Goal: Use online tool/utility: Use online tool/utility

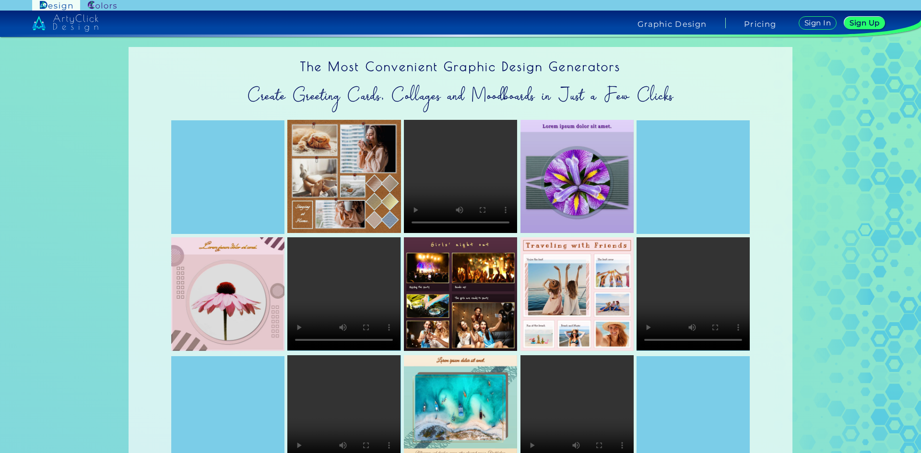
click at [851, 24] on h5 "Sign Up" at bounding box center [865, 23] width 31 height 8
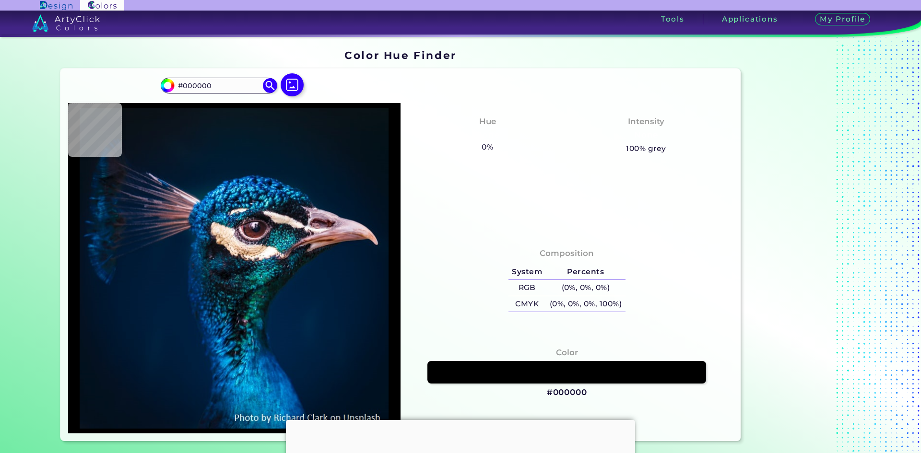
type input "#091823"
type input "#041a28"
type input "#041A28"
type input "#021c2d"
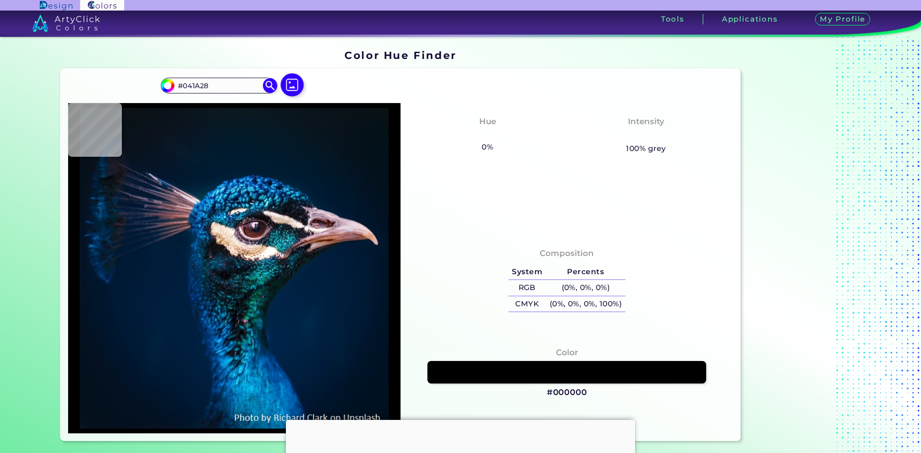
type input "#021C2D"
type input "#011a2e"
type input "#011A2E"
type input "#001b2e"
type input "#001B2E"
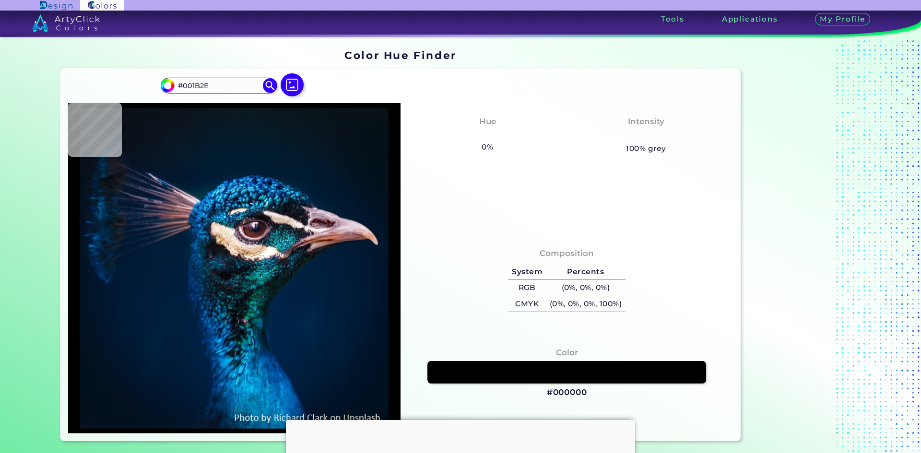
type input "#001b30"
type input "#001B30"
type input "#001c31"
type input "#001C31"
type input "#001c32"
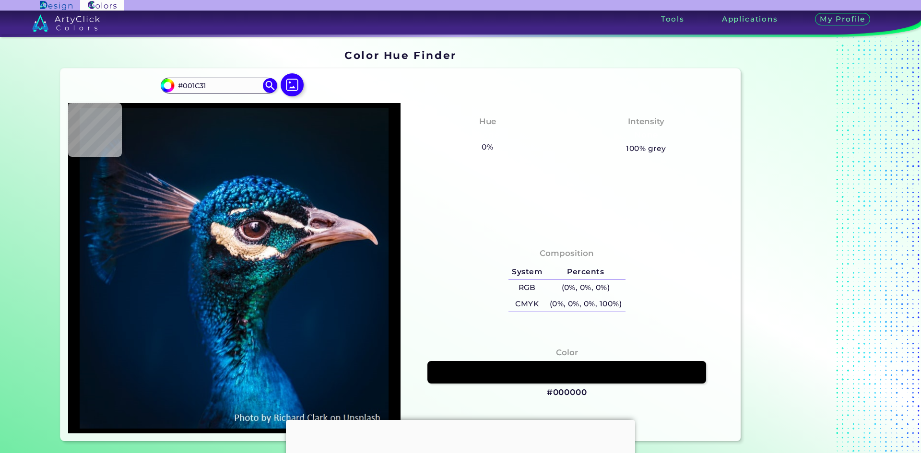
type input "#001C32"
type input "#001c31"
type input "#001C31"
type input "#001c32"
type input "#001C32"
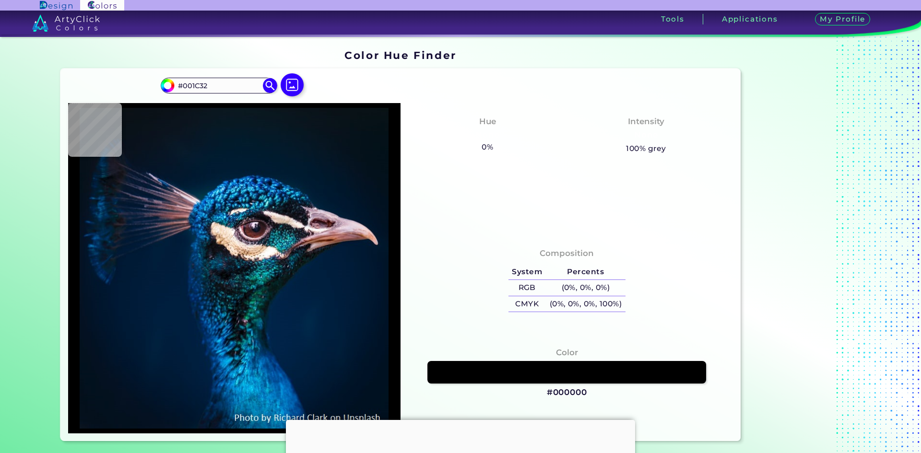
type input "#001b33"
type input "#001B33"
type input "#001e35"
type input "#001E35"
type input "#002969"
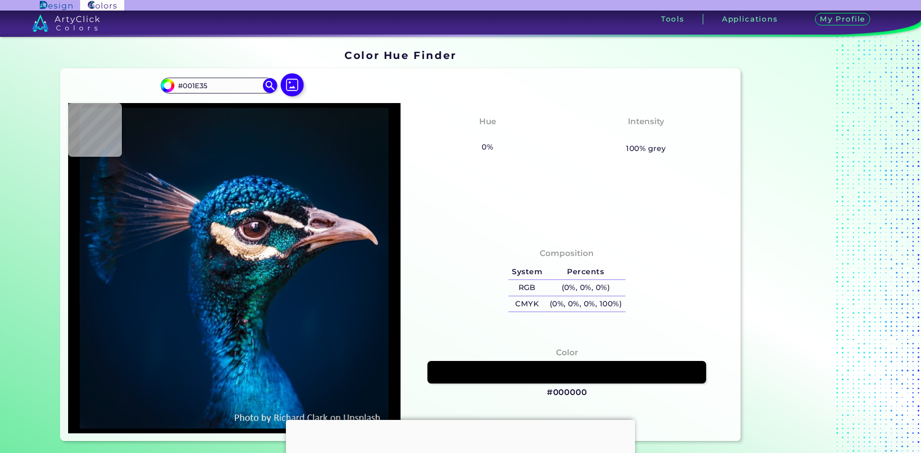
type input "#002969"
type input "#083e96"
type input "#083E96"
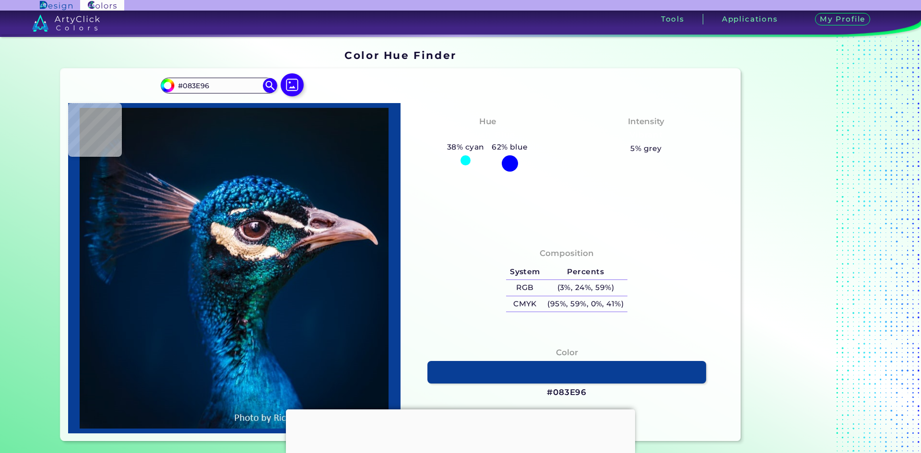
type input "#0a479f"
type input "#0A479F"
type input "#146cbb"
type input "#146CBB"
type input "#0870a9"
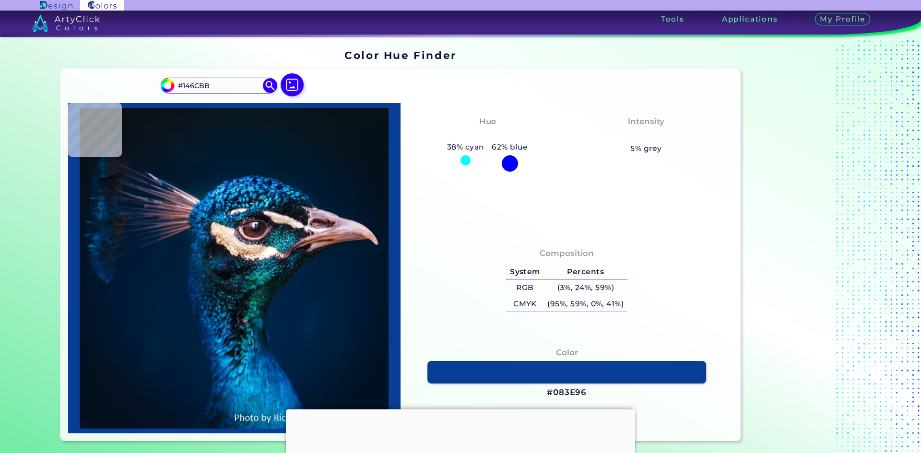
type input "#0870A9"
type input "#042851"
type input "#085284"
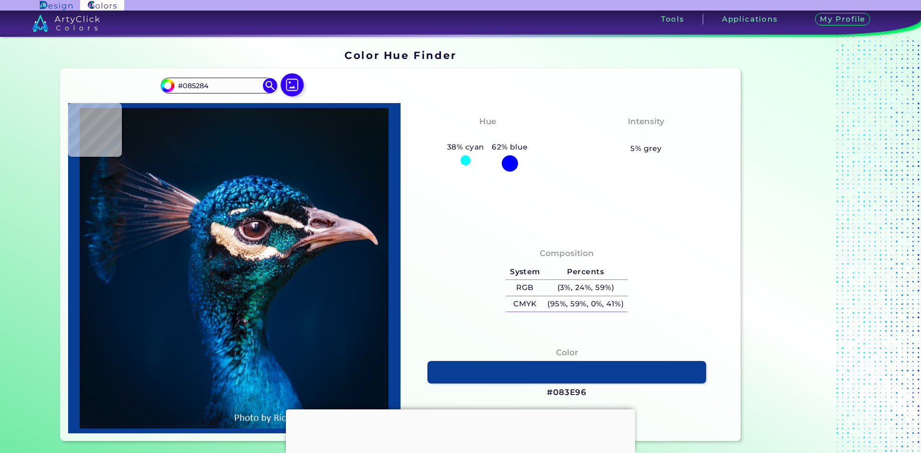
type input "#062744"
type input "#023657"
type input "#1aa3ce"
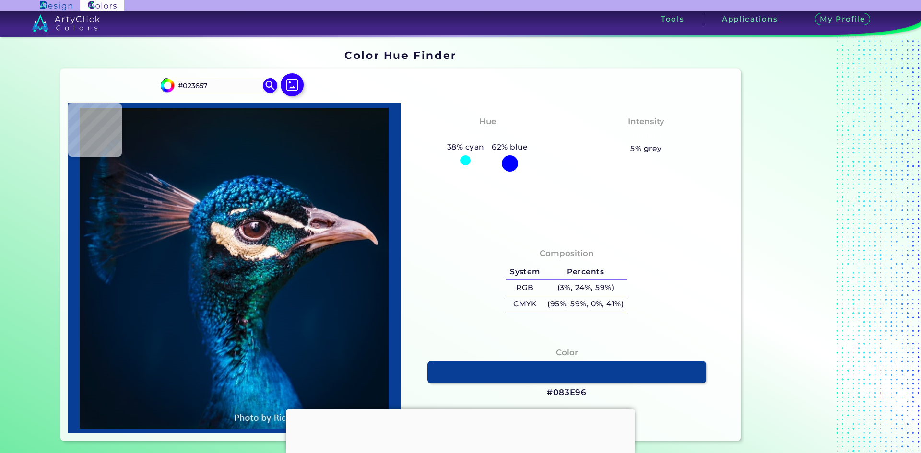
type input "#1AA3CE"
type input "#4cbbd7"
type input "#4CBBD7"
type input "#00243a"
type input "#00243A"
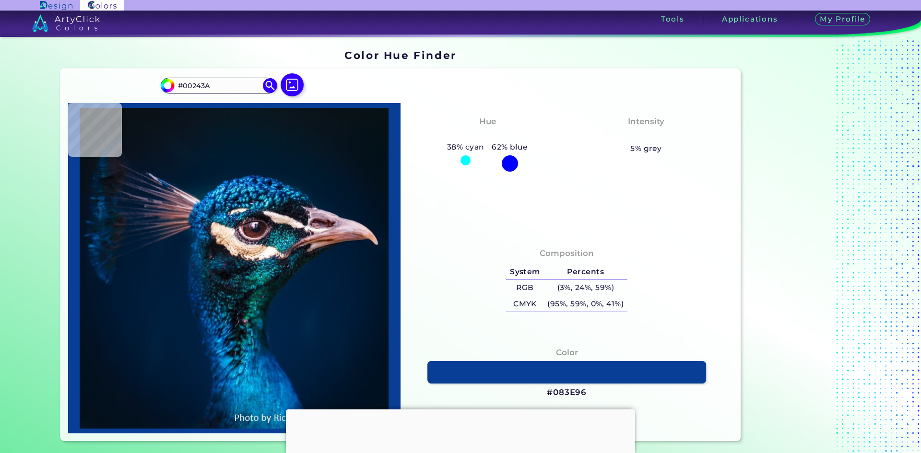
type input "#115667"
type input "#11516c"
type input "#11516C"
type input "#001a38"
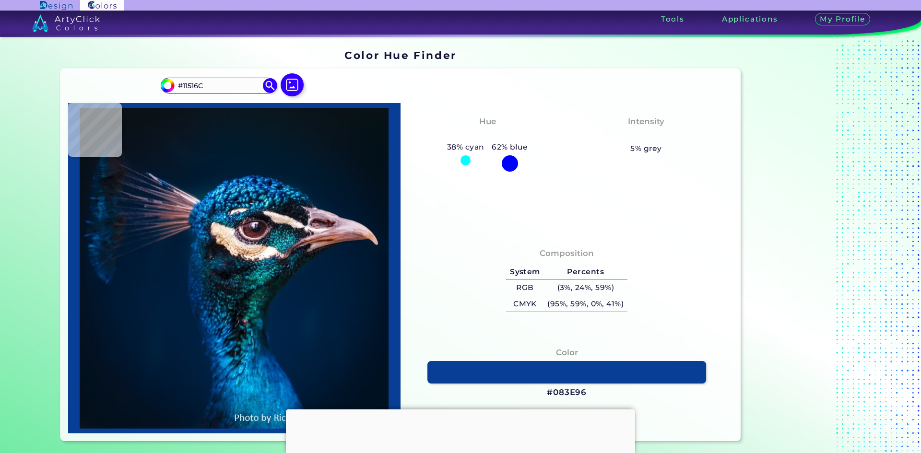
type input "#001A38"
type input "#00254b"
type input "#00254B"
type input "#035075"
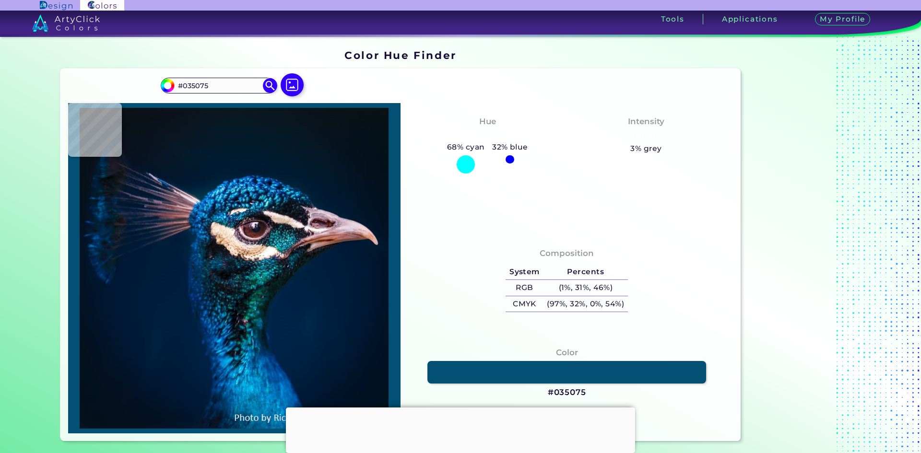
type input "#00427a"
type input "#00427A"
type input "#00428c"
type input "#00428C"
type input "#aa828a"
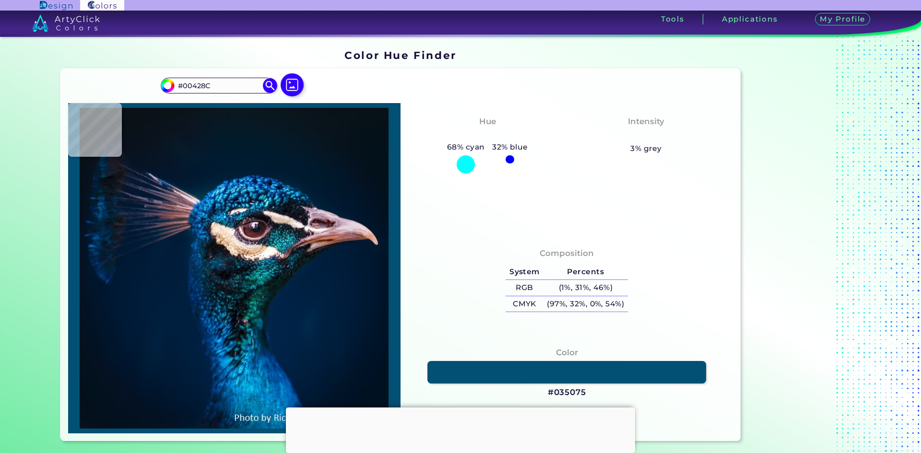
type input "#AA828A"
type input "#c6949d"
type input "#C6949D"
type input "#875c5d"
type input "#875C5D"
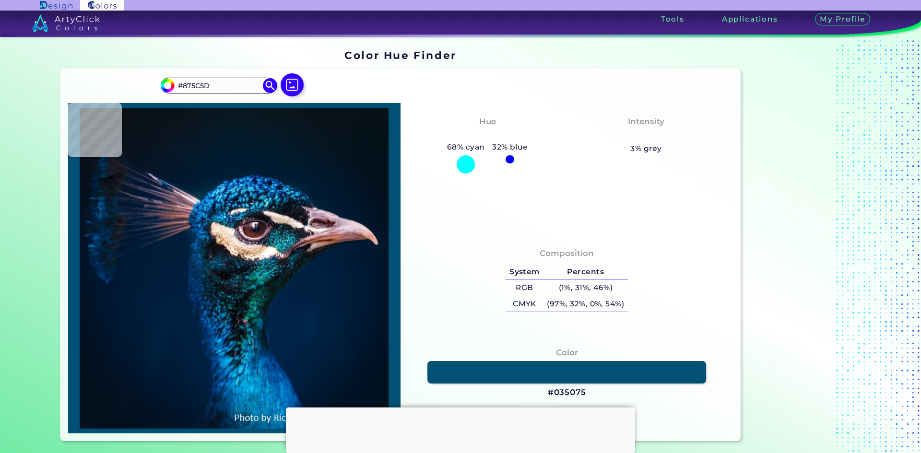
type input "#876772"
type input "#0a203d"
type input "#0A203D"
type input "#37405f"
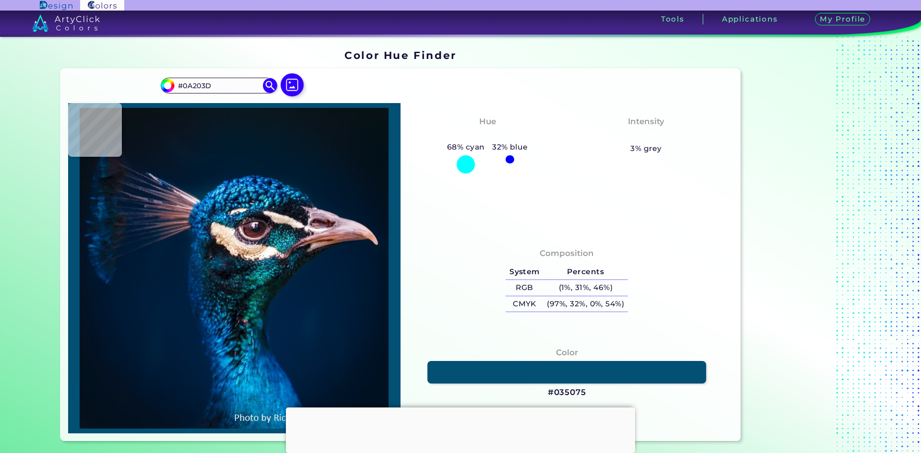
type input "#37405F"
type input "#041730"
type input "#07162d"
type input "#07162D"
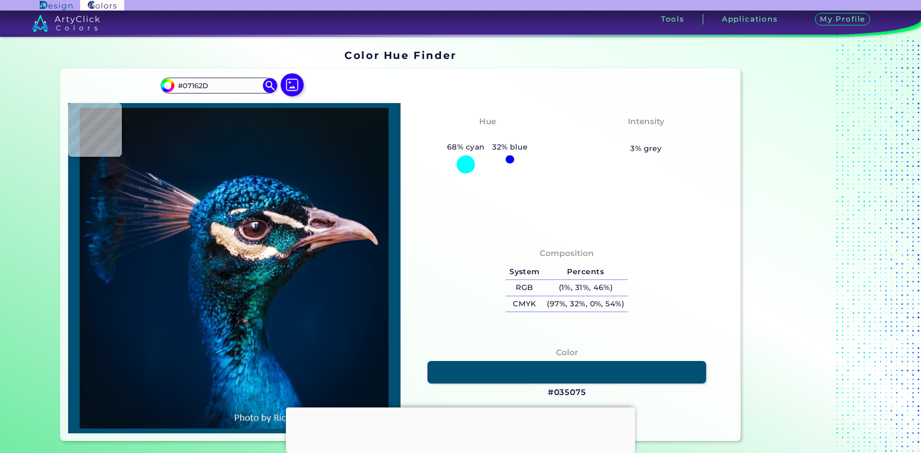
type input "#172339"
type input "#07142a"
type input "#07142A"
type input "#081627"
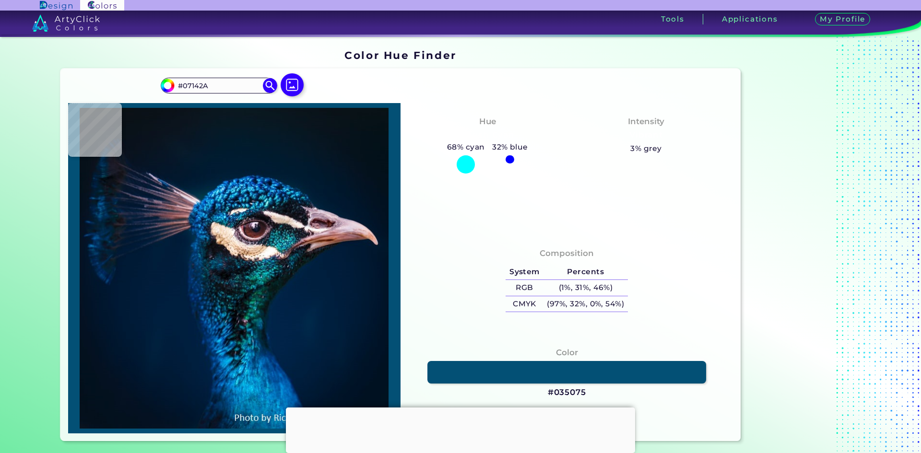
type input "#081627"
type input "#061429"
type input "#091528"
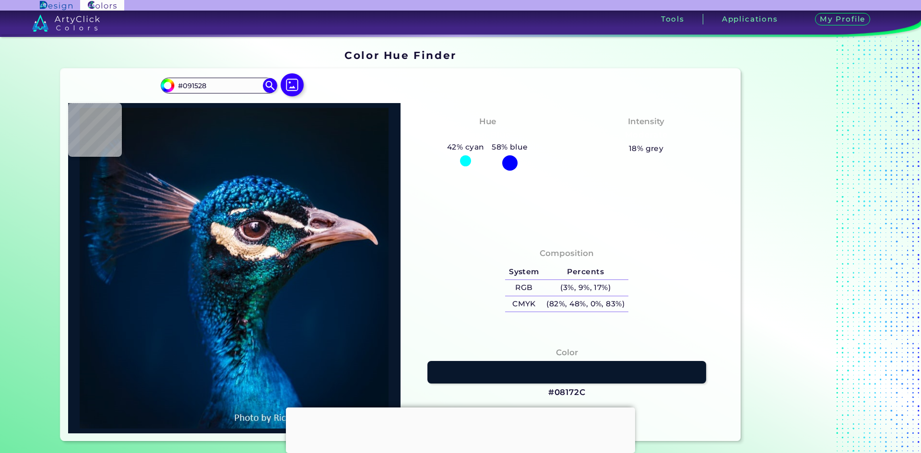
type input "#08172c"
type input "#08172C"
type input "#091728"
type input "#0a1625"
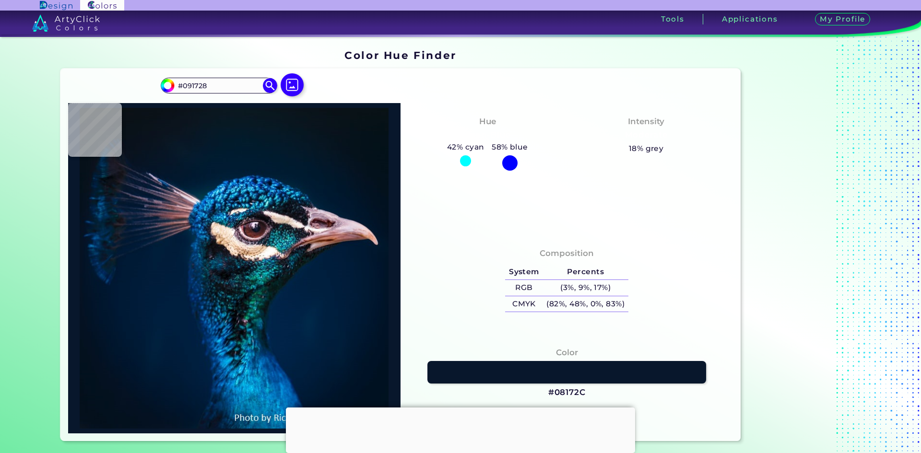
type input "#0A1625"
type input "#0c1624"
type input "#0C1624"
type input "#0d1723"
type input "#0D1723"
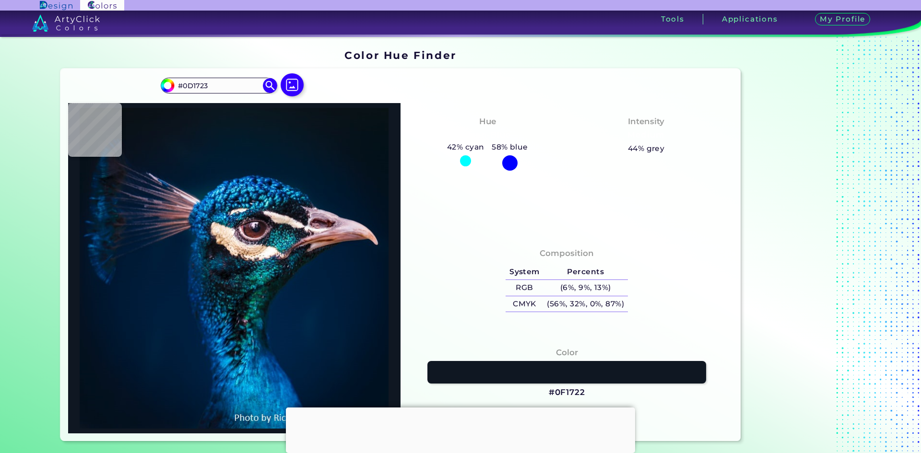
type input "#0f1722"
type input "#0F1722"
type input "#0f1825"
type input "#0F1825"
type input "#101a26"
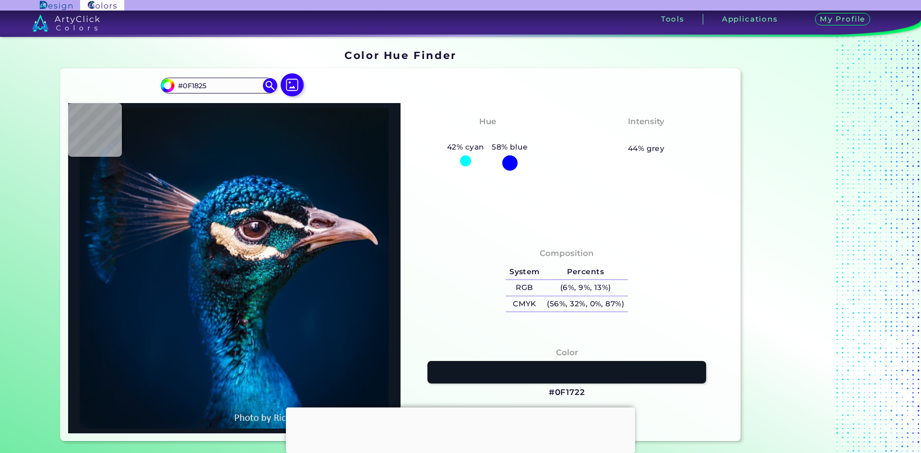
type input "#101A26"
type input "#0a1624"
type input "#0A1624"
type input "#0c1826"
type input "#0C1826"
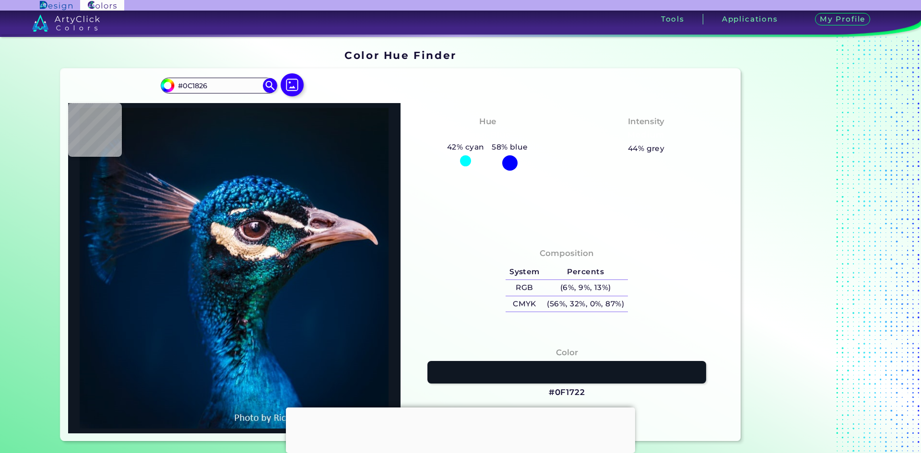
type input "#0a1624"
type input "#0A1624"
type input "#0d1723"
type input "#0D1723"
type input "#081425"
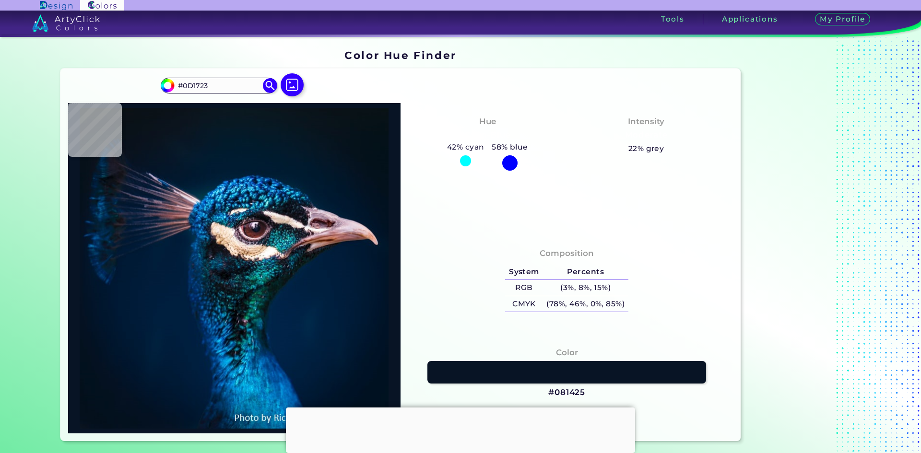
type input "#081425"
type input "#061324"
type input "#071629"
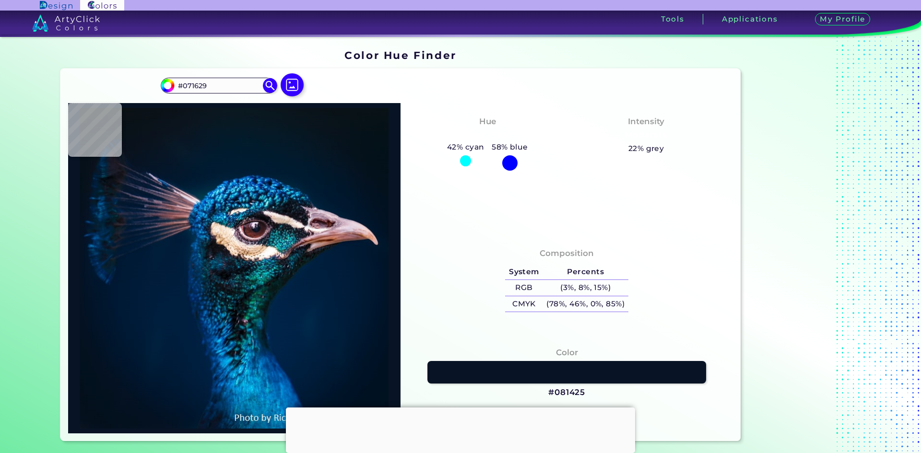
type input "#03142c"
type input "#03142C"
type input "#0b1e3d"
type input "#0B1E3D"
type input "#071c38"
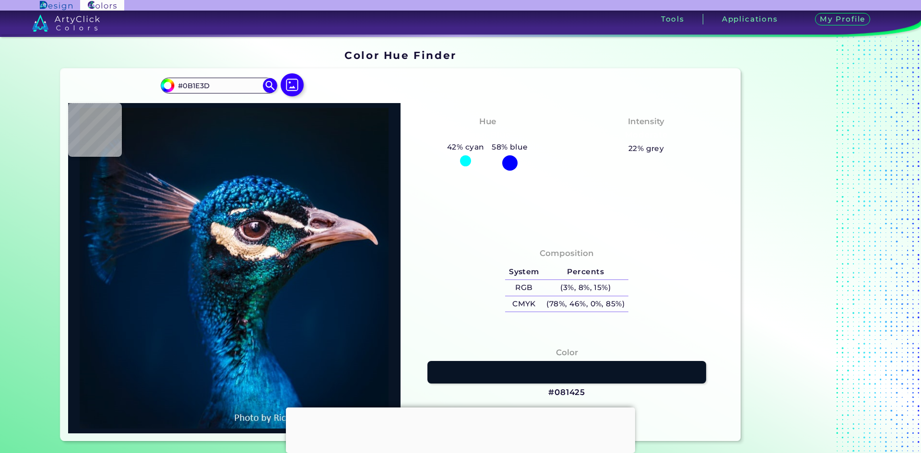
type input "#071C38"
type input "#011d35"
type input "#011D35"
type input "#001d38"
type input "#001D38"
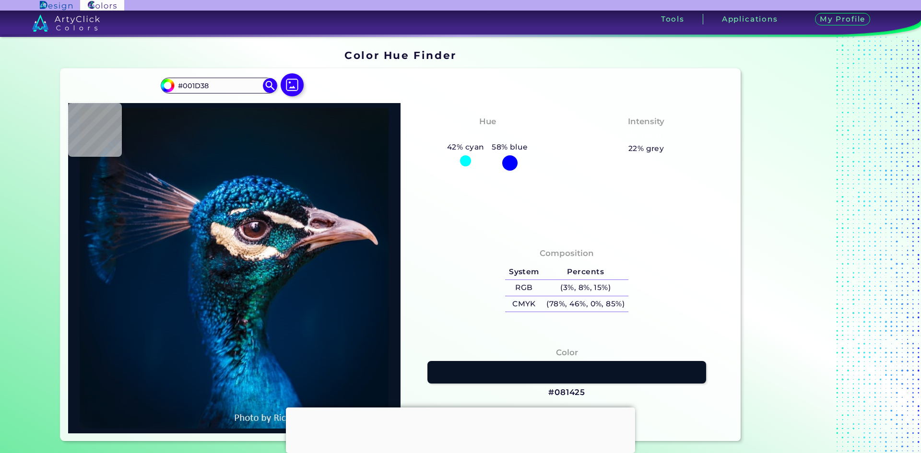
type input "#011f34"
type input "#011F34"
type input "#01243c"
type input "#01243C"
type input "#002a40"
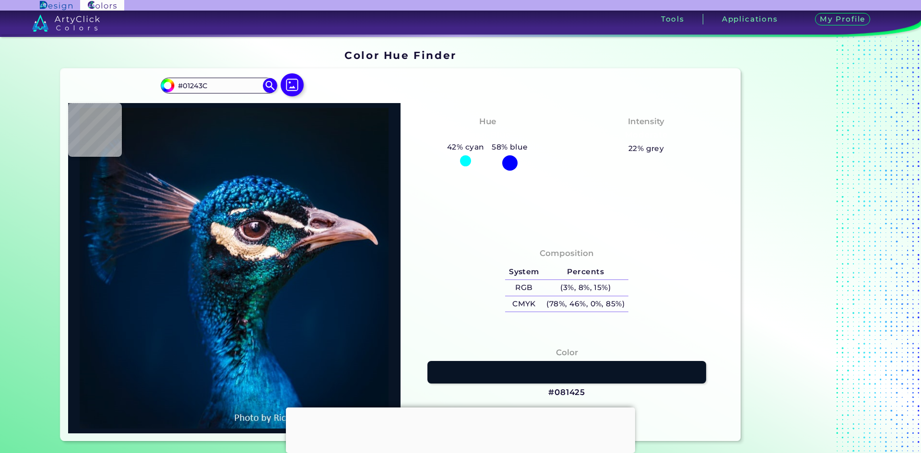
type input "#002A40"
type input "#023041"
type input "#0c86cf"
type input "#0C86CF"
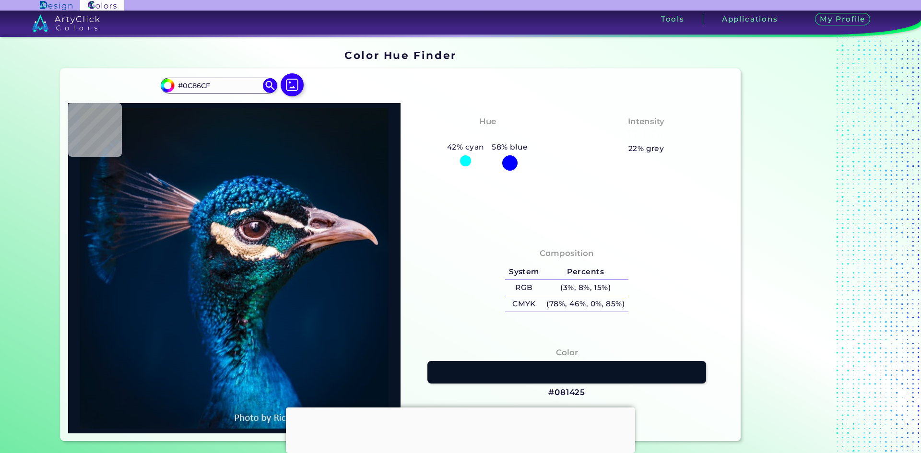
type input "#116596"
type input "#2da6e3"
type input "#2DA6E3"
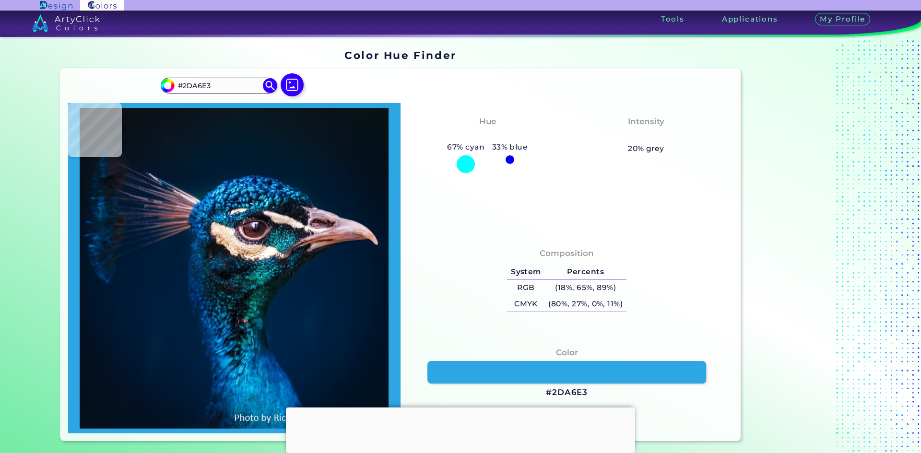
type input "#26aed5"
type input "#26AED5"
type input "#00589c"
type input "#00589C"
type input "#011c47"
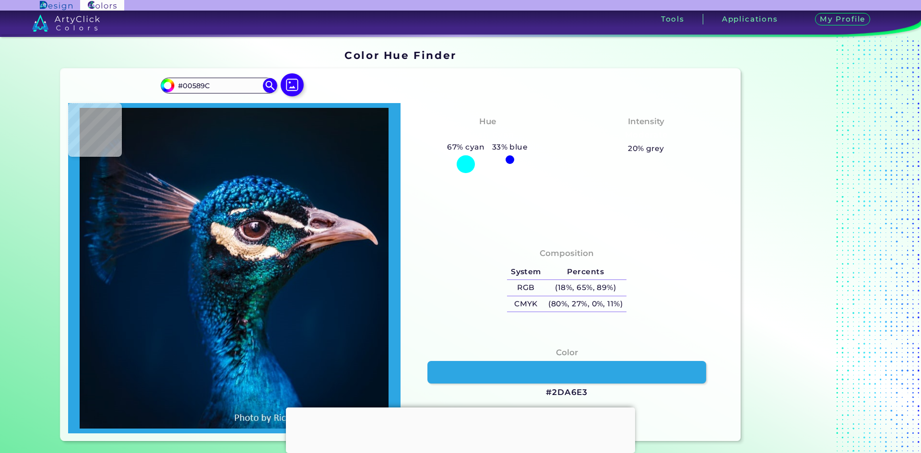
type input "#011C47"
type input "#001e48"
type input "#001E48"
type input "#053872"
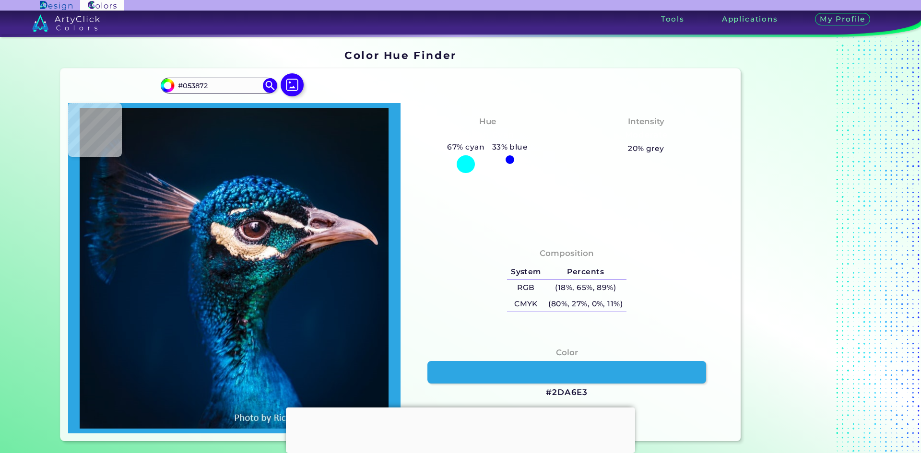
type input "#033d61"
type input "#033D61"
type input "#001833"
type input "#1d85c7"
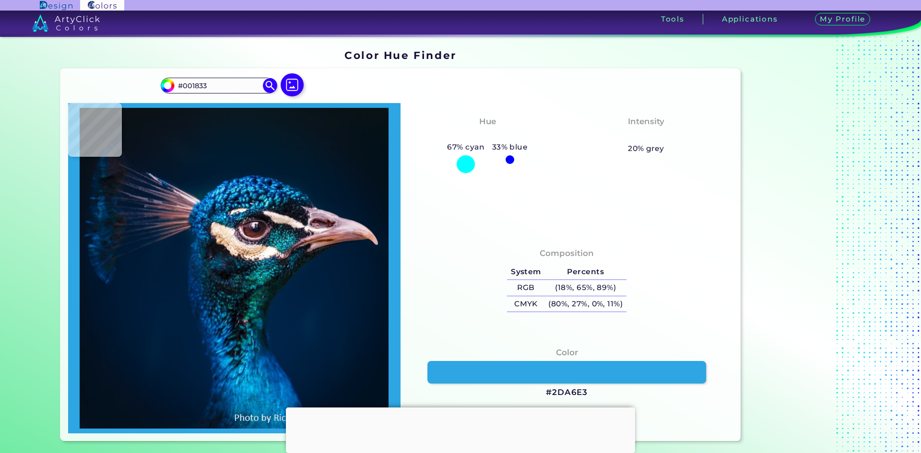
type input "#1D85C7"
type input "#054e83"
type input "#054E83"
type input "#238eb5"
type input "#238EB5"
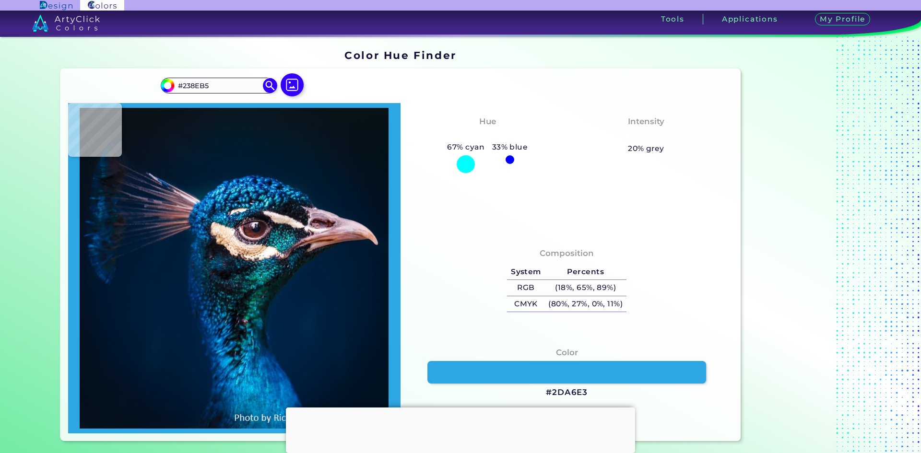
type input "#004767"
type input "#113446"
type input "#2c7579"
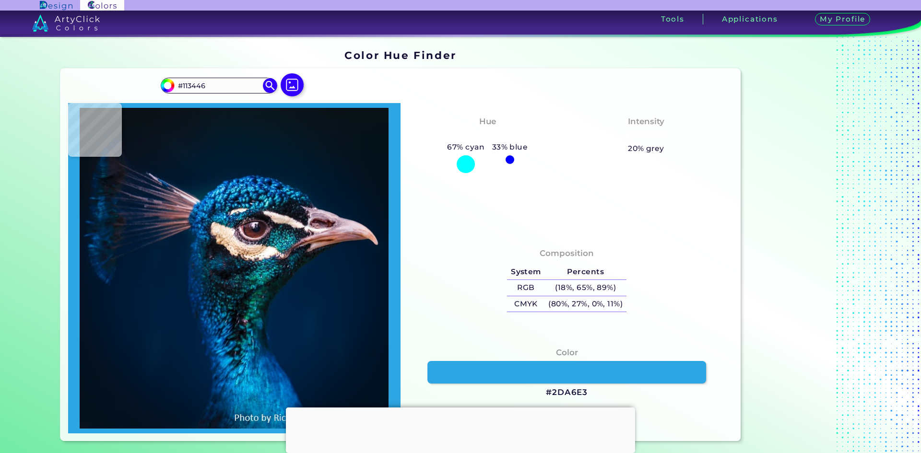
type input "#2C7579"
type input "#305554"
type input "#e6ddd6"
type input "#E6DDD6"
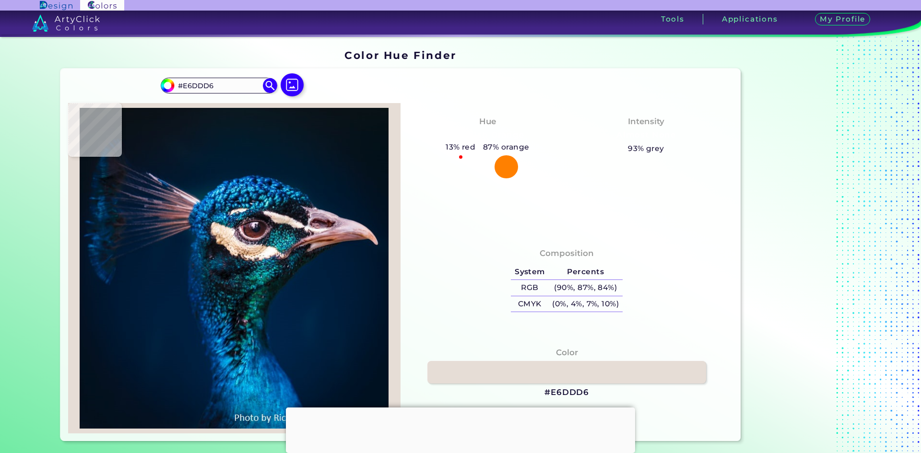
type input "#274260"
type input "#30658a"
type input "#30658A"
type input "#074372"
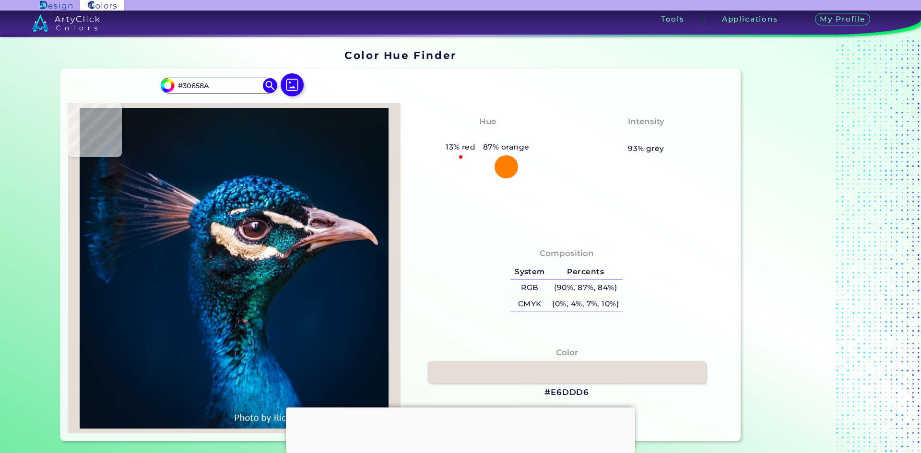
type input "#074372"
type input "#052c4e"
type input "#052C4E"
type input "#0c243f"
type input "#0C243F"
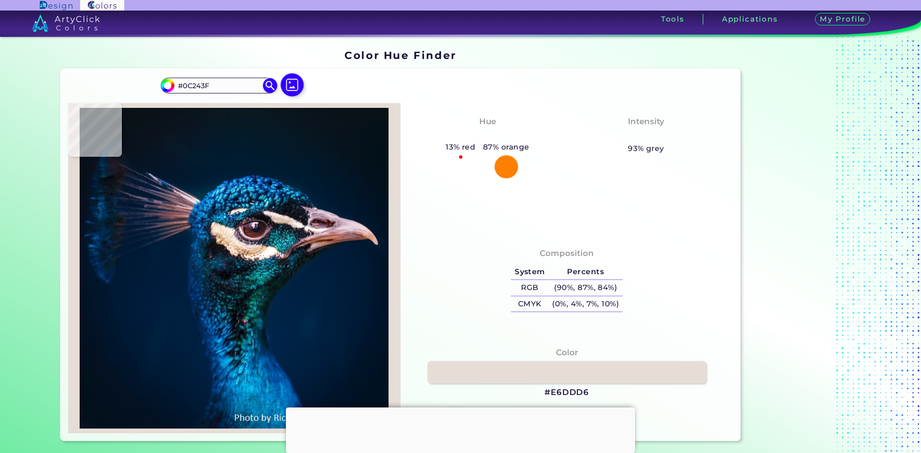
type input "#435470"
type input "#405471"
type input "#404b6d"
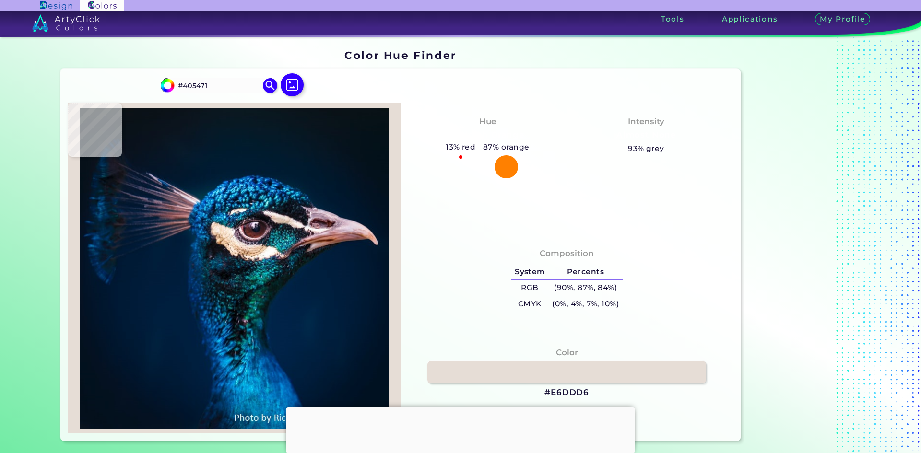
type input "#404B6D"
type input "#0d2646"
type input "#0D2646"
type input "#15354f"
type input "#15354F"
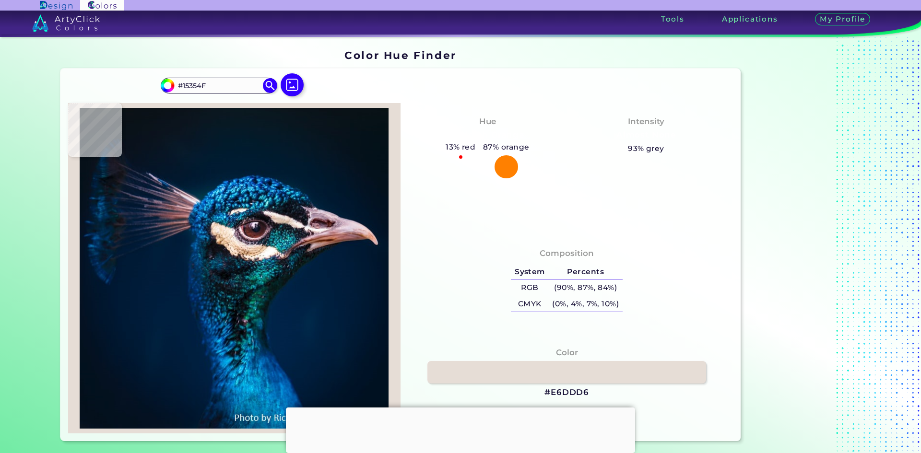
type input "#244357"
type input "#1e3241"
type input "#1E3241"
type input "#0e111d"
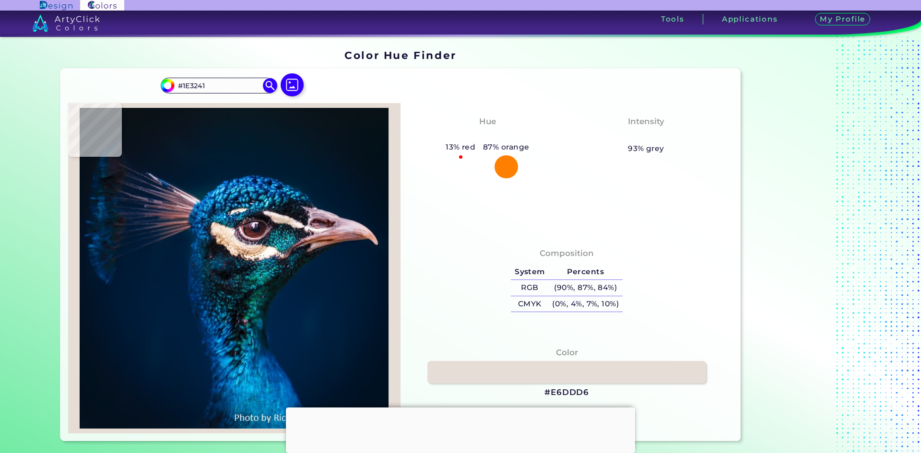
type input "#0E111D"
type input "#0f121b"
type input "#0F121B"
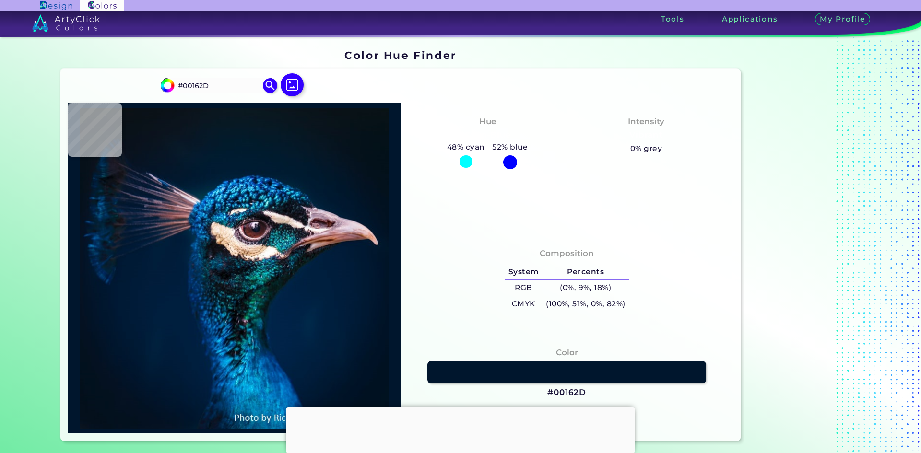
click at [458, 408] on div at bounding box center [460, 408] width 349 height 0
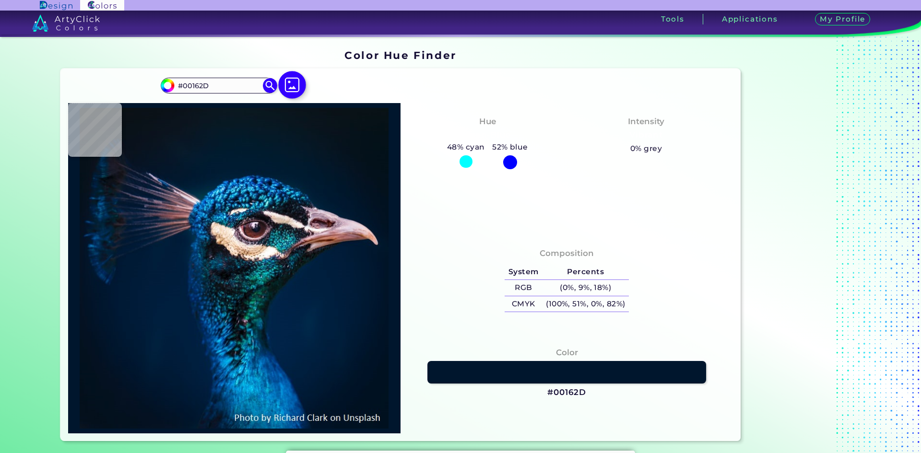
click at [285, 83] on img at bounding box center [292, 85] width 28 height 28
click at [0, 0] on input "file" at bounding box center [0, 0] width 0 height 0
